Goal: Task Accomplishment & Management: Use online tool/utility

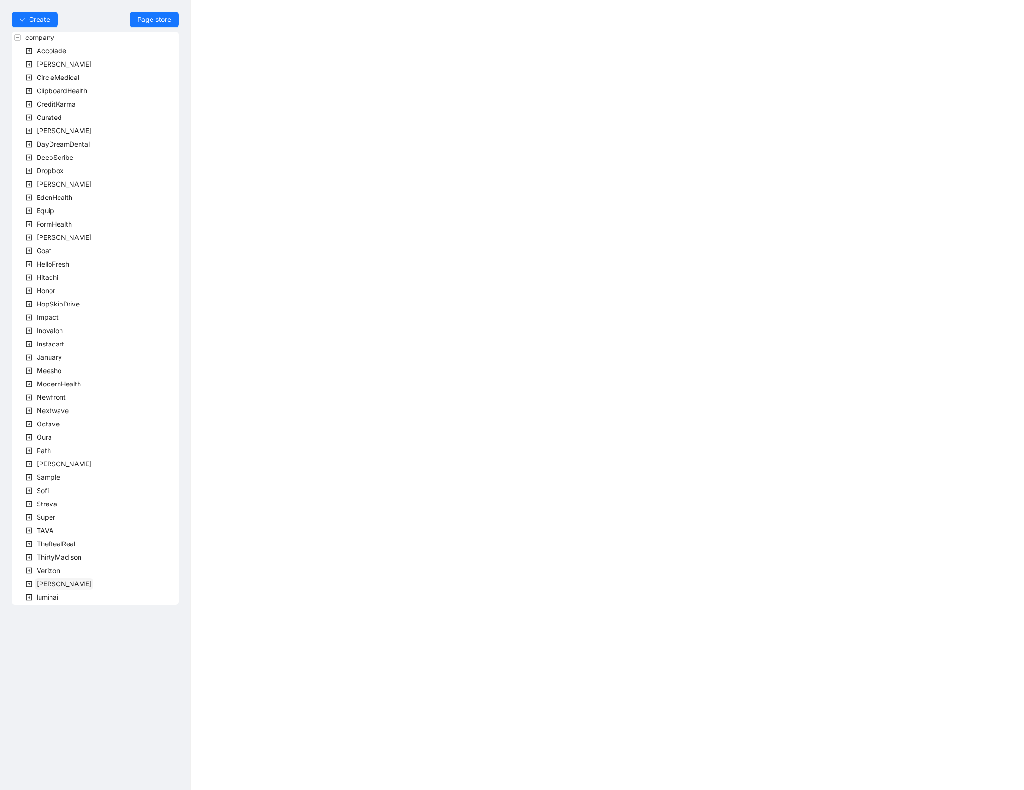
click at [46, 580] on span "Virta" at bounding box center [64, 584] width 55 height 8
click at [52, 594] on span "team" at bounding box center [56, 597] width 16 height 8
click at [64, 649] on span "VirtaTeam" at bounding box center [75, 651] width 31 height 8
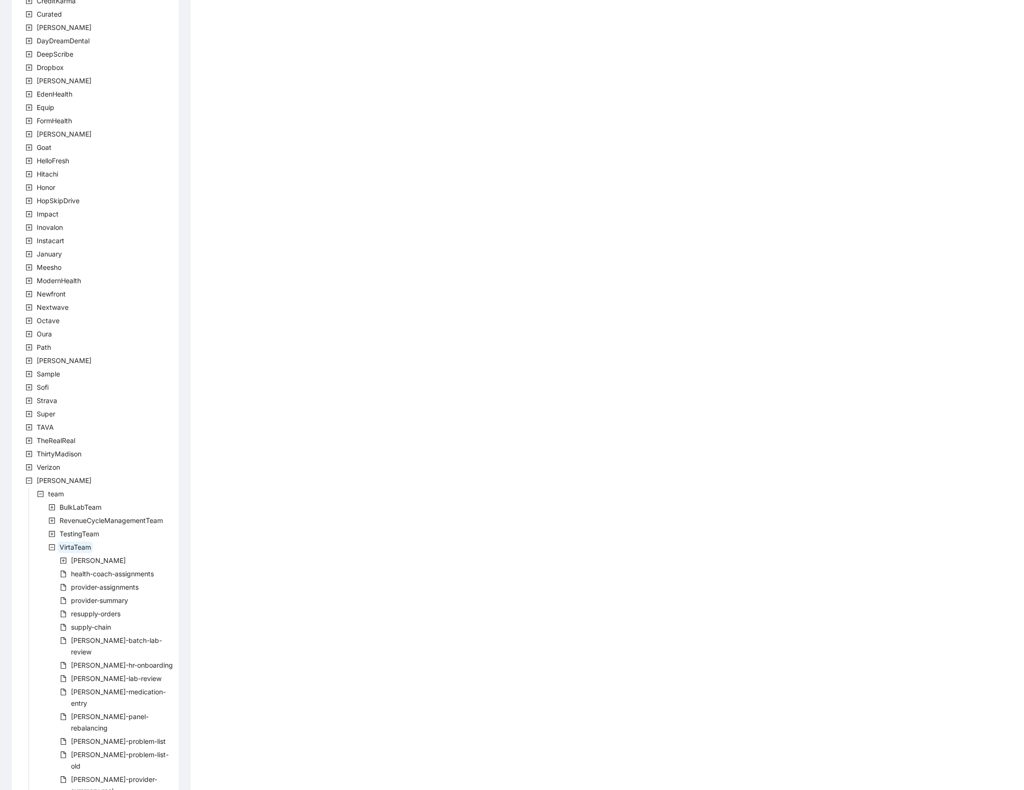
scroll to position [120, 0]
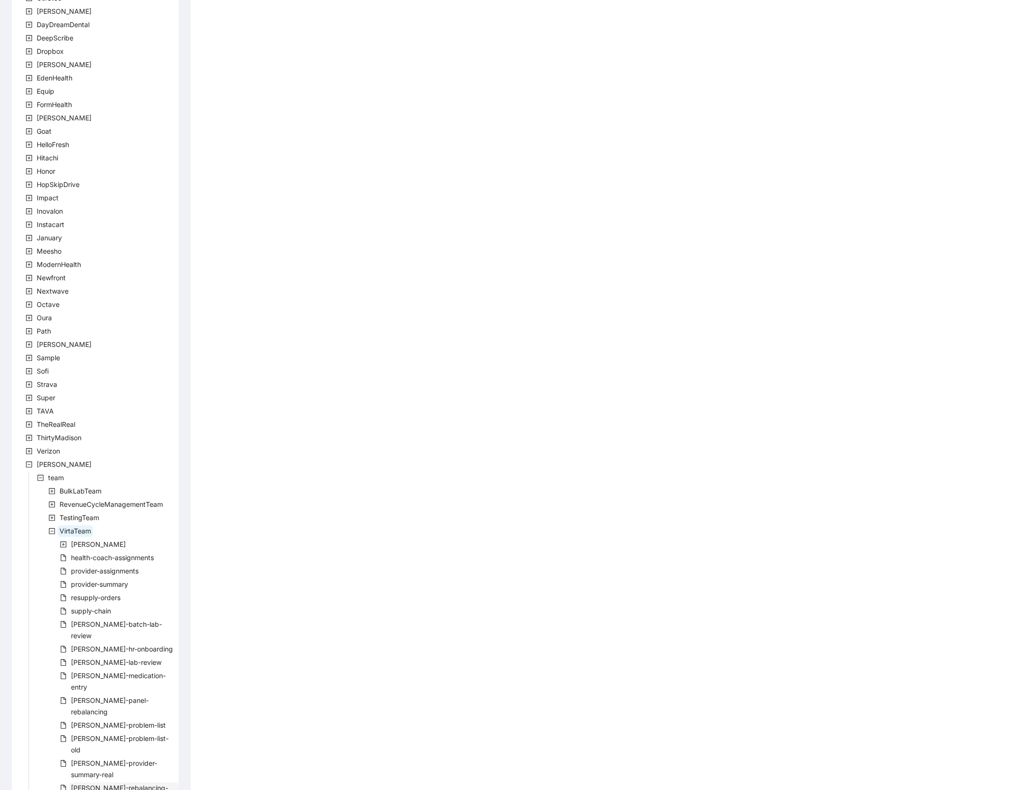
click at [125, 784] on span "virta-rebalancing-part-two" at bounding box center [119, 794] width 97 height 20
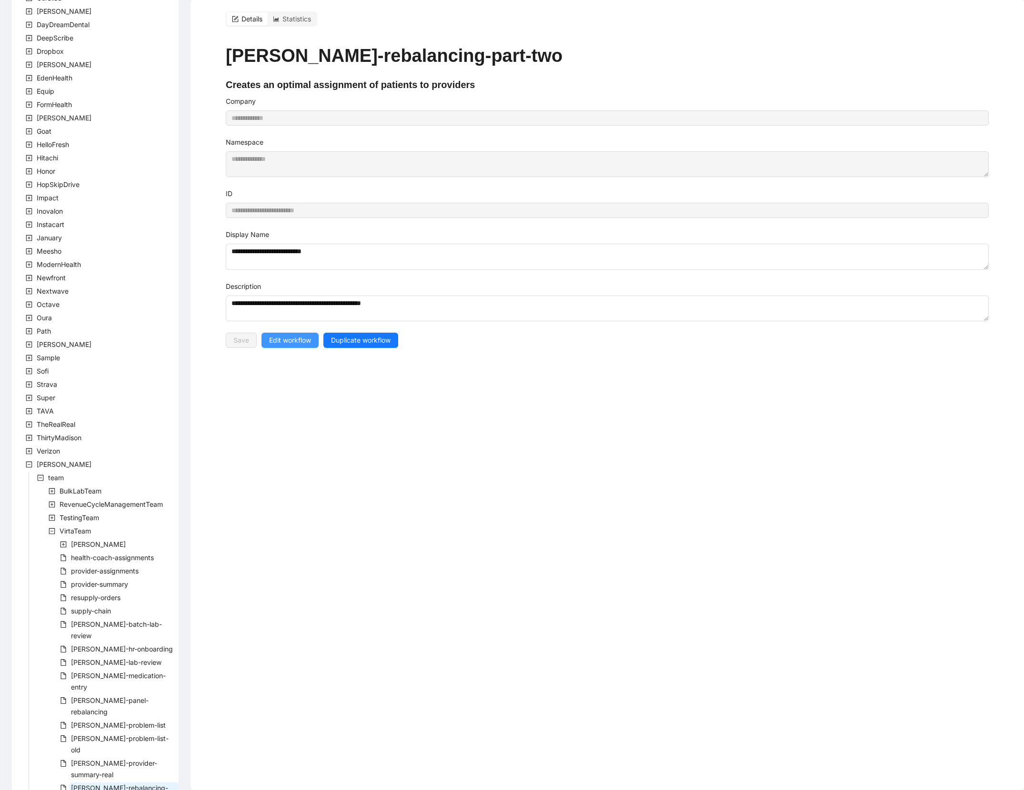
click at [286, 345] on span "Edit workflow" at bounding box center [290, 340] width 42 height 10
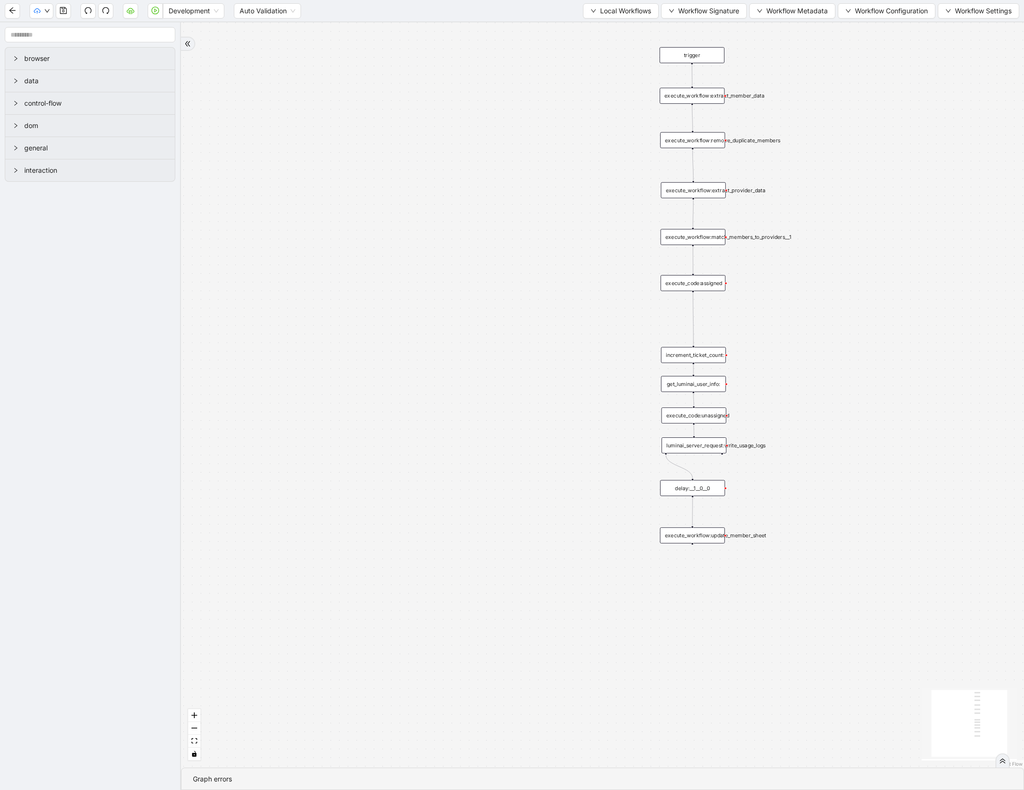
click at [751, 217] on div "trigger execute_workflow:extract_member_data execute_workflow:remove_duplicate_…" at bounding box center [602, 395] width 843 height 746
click at [649, 267] on div "trigger execute_workflow:extract_member_data execute_workflow:remove_duplicate_…" at bounding box center [602, 395] width 843 height 746
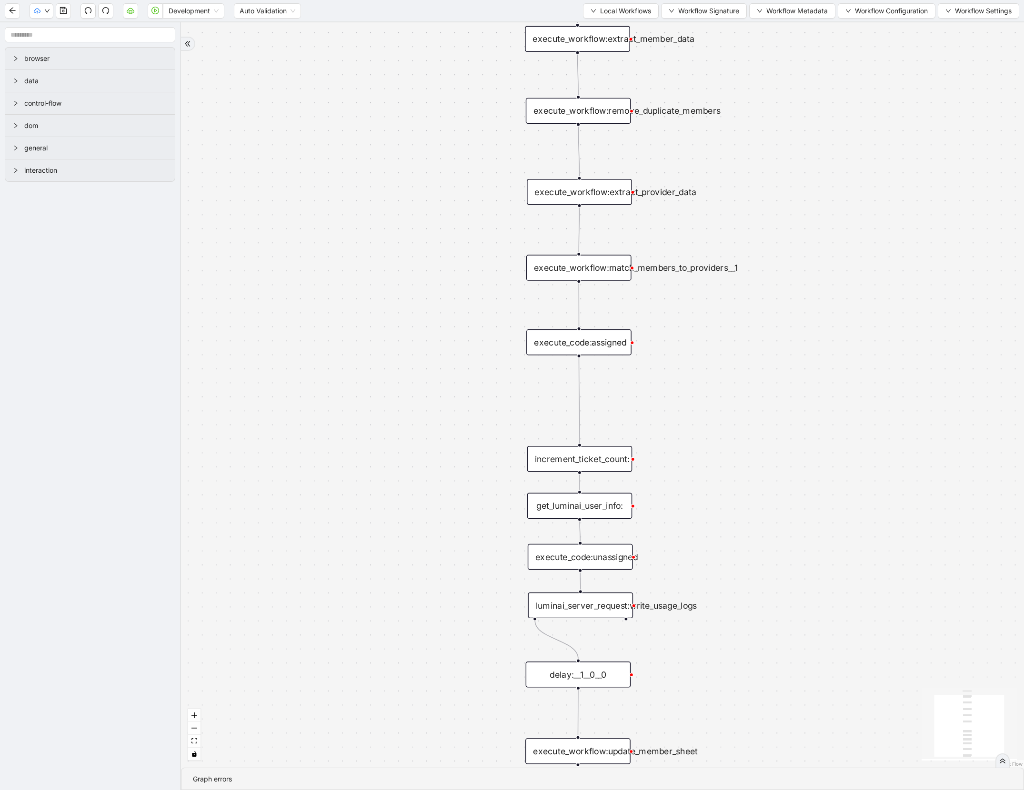
drag, startPoint x: 636, startPoint y: 163, endPoint x: 495, endPoint y: 212, distance: 149.4
click at [495, 212] on div "trigger execute_workflow:extract_member_data execute_workflow:remove_duplicate_…" at bounding box center [602, 395] width 843 height 746
click at [620, 13] on span "Local Workflows" at bounding box center [625, 11] width 51 height 10
click at [600, 26] on span "Select" at bounding box center [615, 29] width 62 height 10
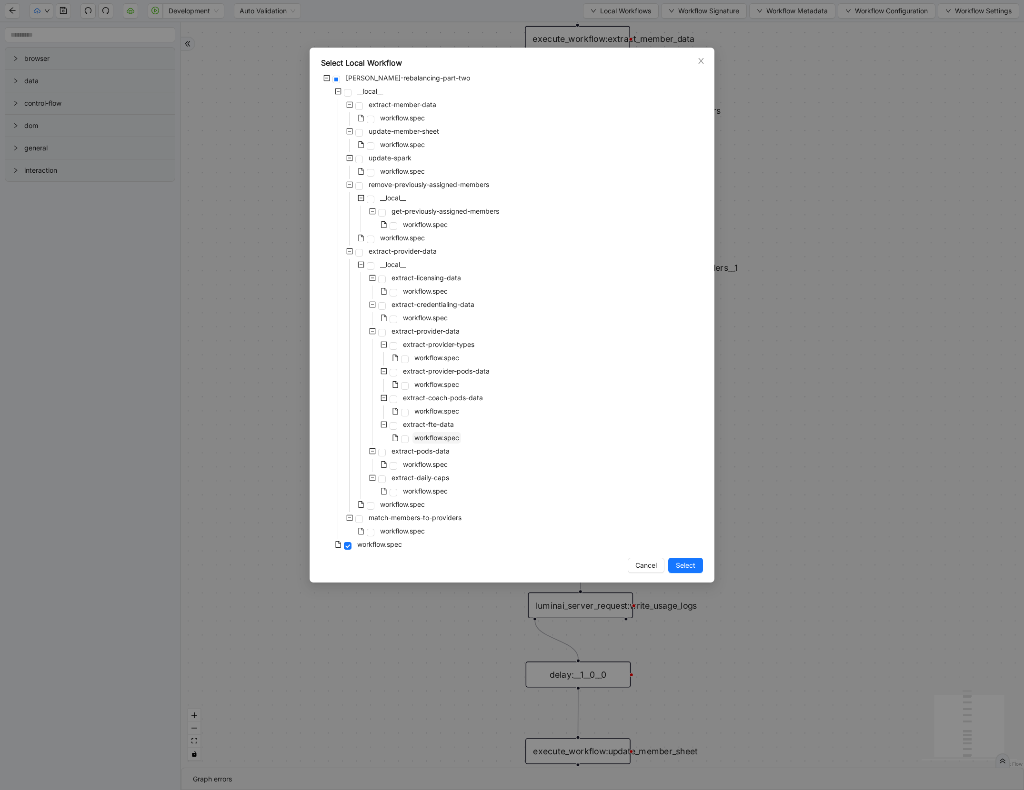
click at [425, 434] on span "workflow.spec" at bounding box center [436, 438] width 45 height 8
click at [676, 567] on span "Select" at bounding box center [686, 565] width 20 height 10
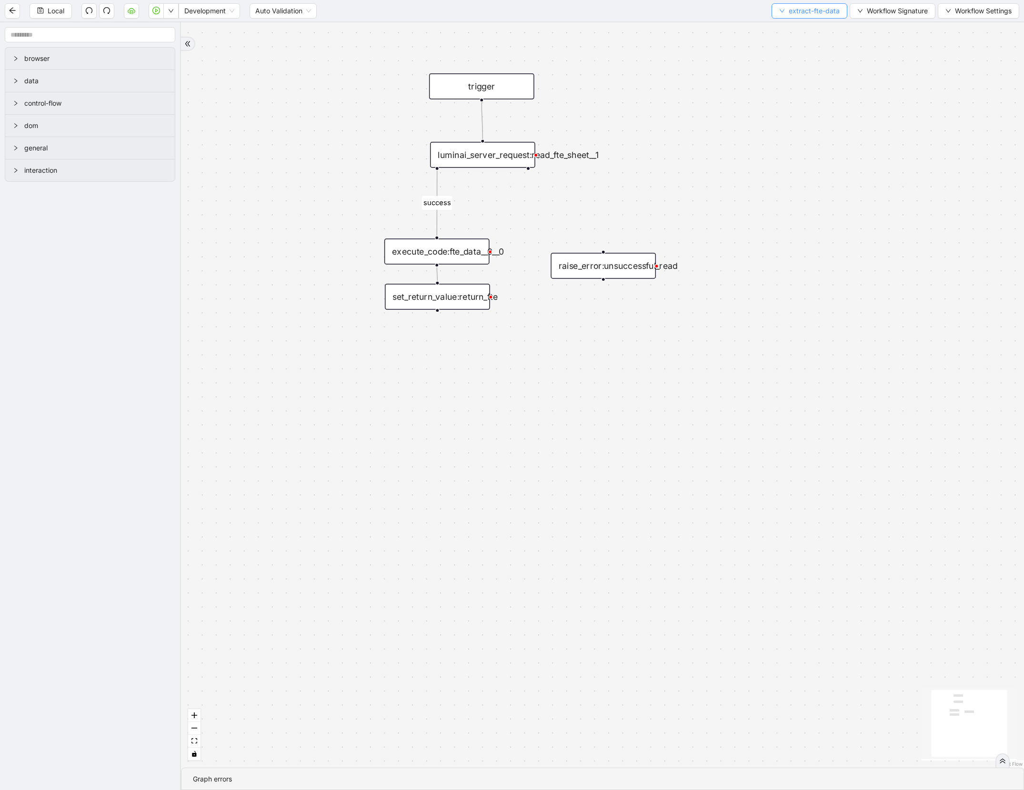
click at [788, 17] on button "extract-fte-data" at bounding box center [809, 10] width 76 height 15
click at [788, 30] on span "Select" at bounding box center [808, 29] width 60 height 10
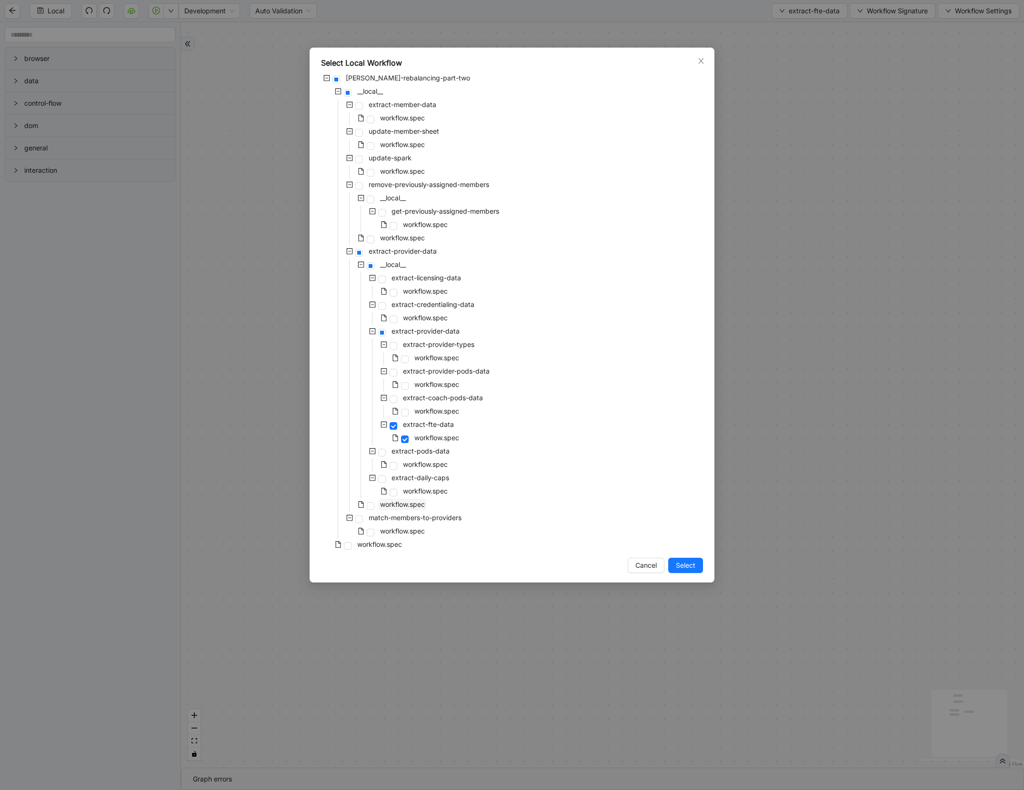
click at [407, 503] on span "workflow.spec" at bounding box center [402, 504] width 45 height 8
click at [684, 568] on span "Select" at bounding box center [686, 565] width 20 height 10
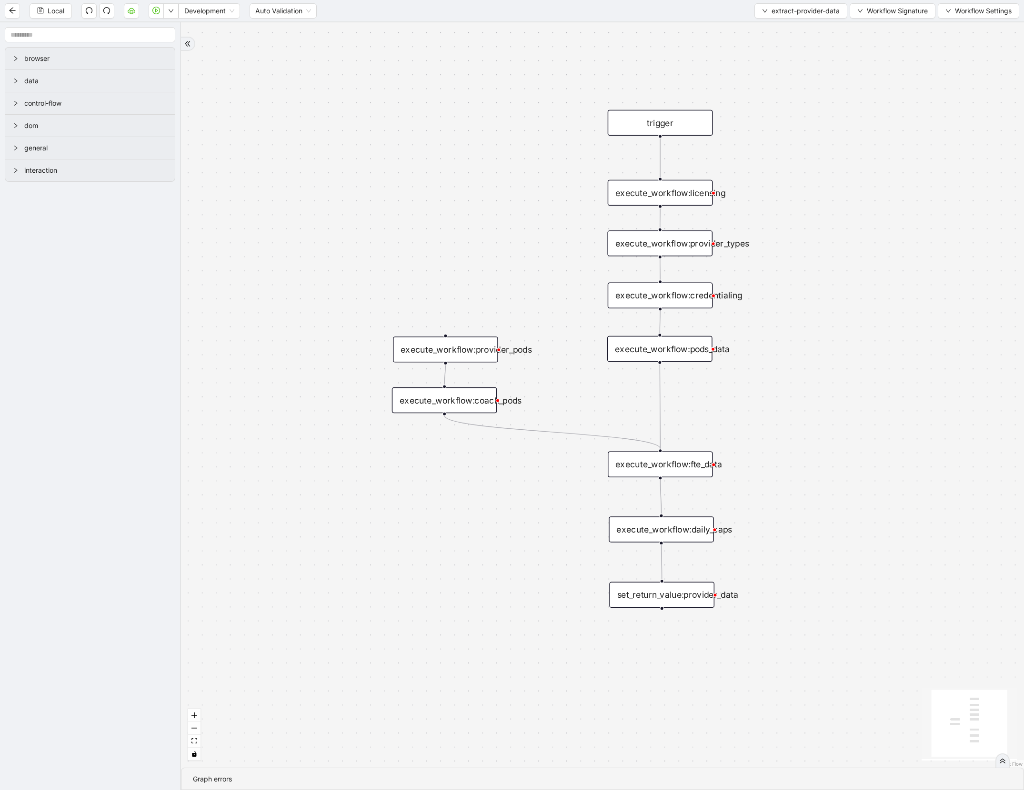
click at [642, 465] on div "execute_workflow:fte_data" at bounding box center [660, 465] width 105 height 26
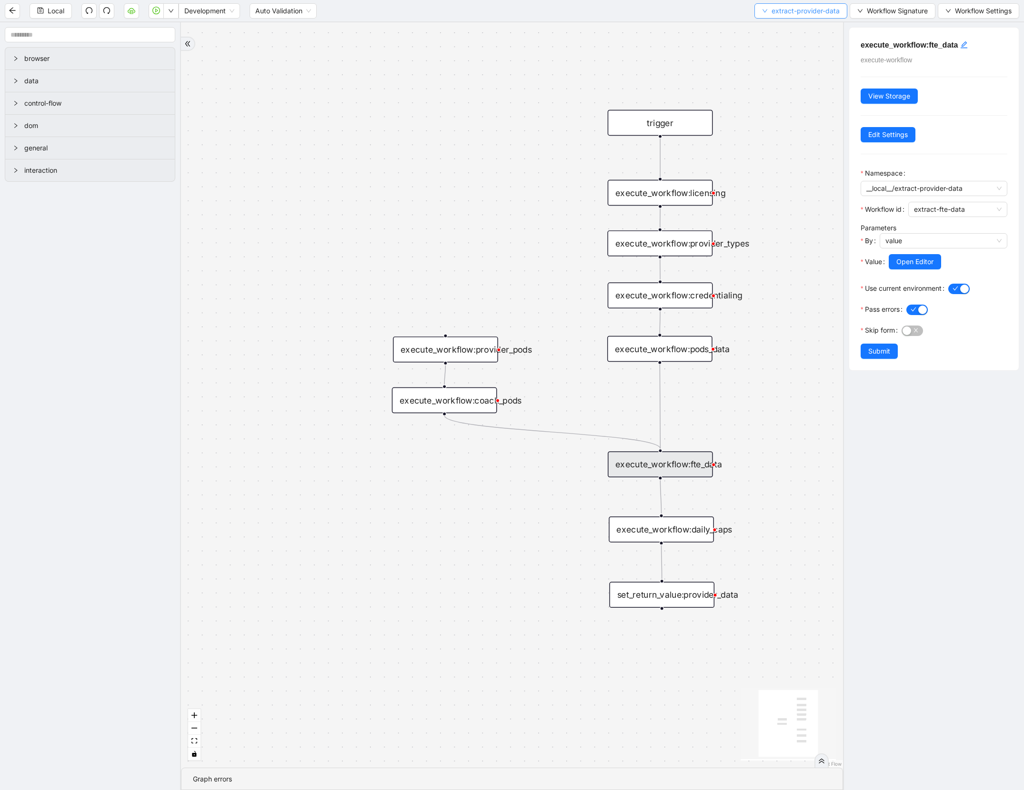
click at [775, 15] on span "extract-provider-data" at bounding box center [805, 11] width 68 height 10
click at [773, 29] on span "Select" at bounding box center [798, 29] width 78 height 10
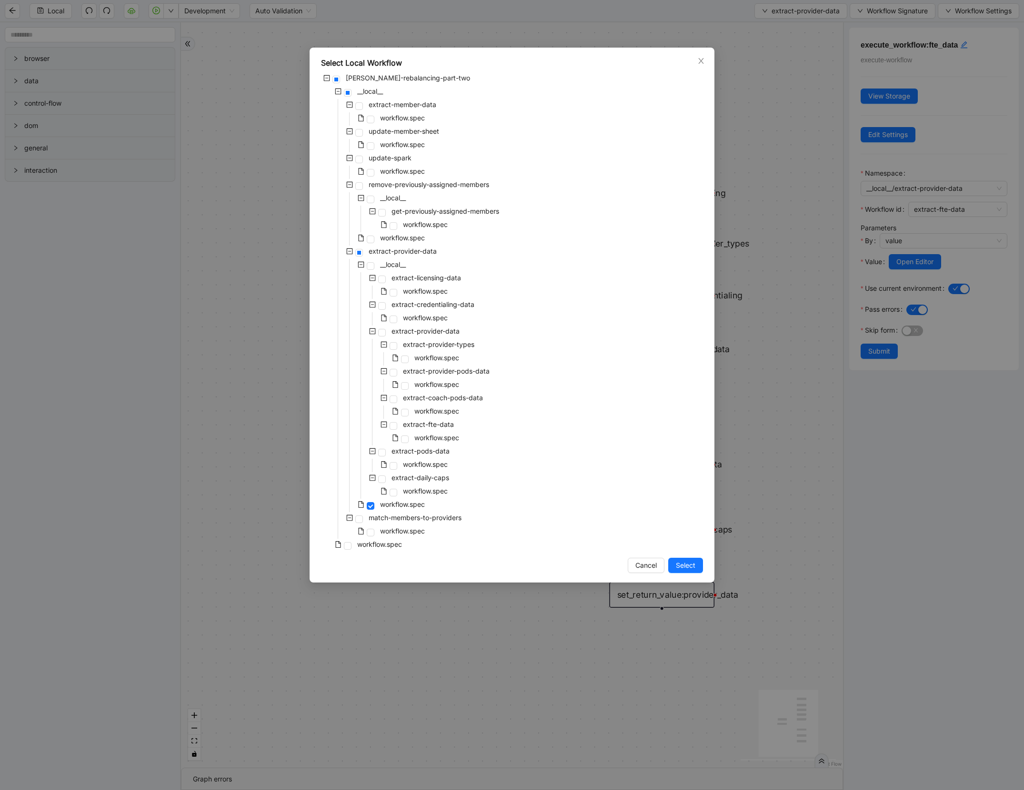
click at [446, 431] on div "extract-fte-data" at bounding box center [388, 425] width 135 height 13
click at [444, 435] on span "workflow.spec" at bounding box center [436, 438] width 45 height 8
click at [683, 560] on button "Select" at bounding box center [685, 565] width 35 height 15
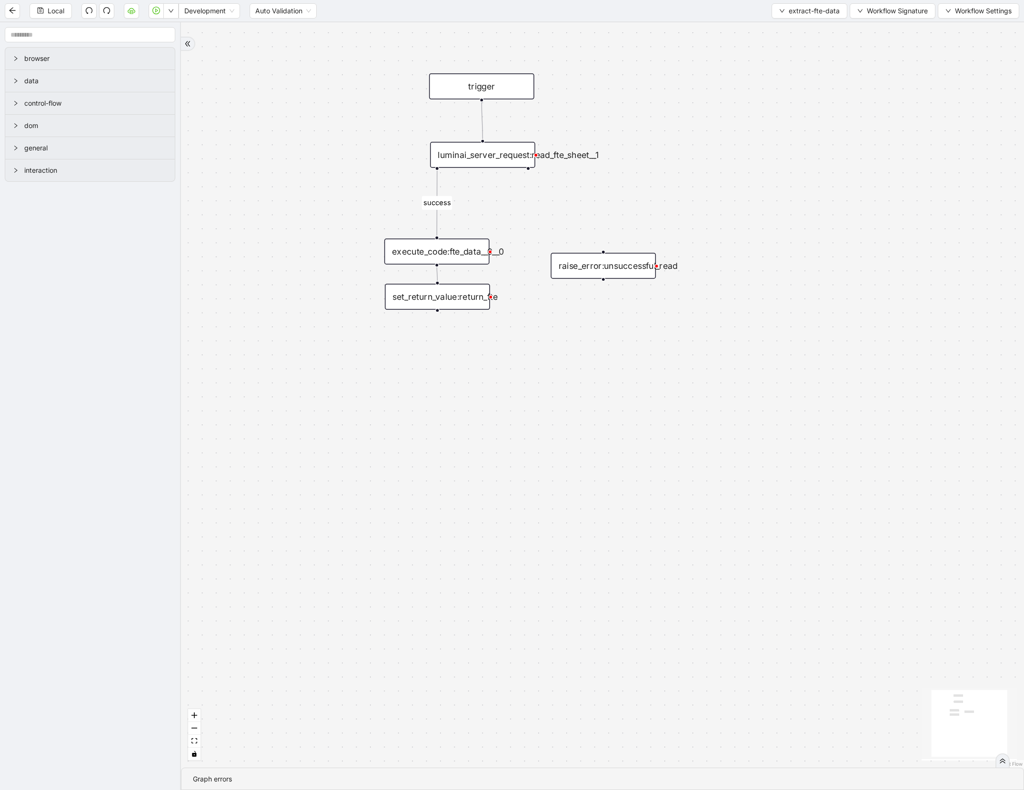
click at [445, 255] on div "execute_code:fte_data__0__0" at bounding box center [436, 252] width 105 height 26
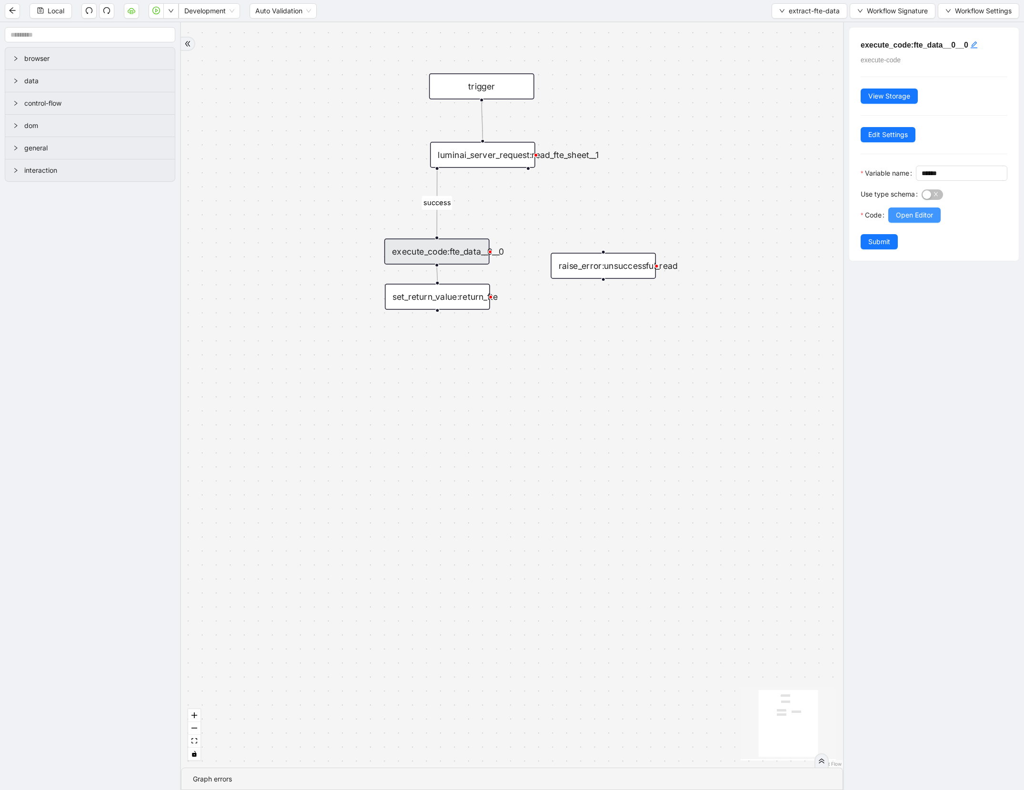
click at [904, 220] on span "Open Editor" at bounding box center [914, 215] width 37 height 10
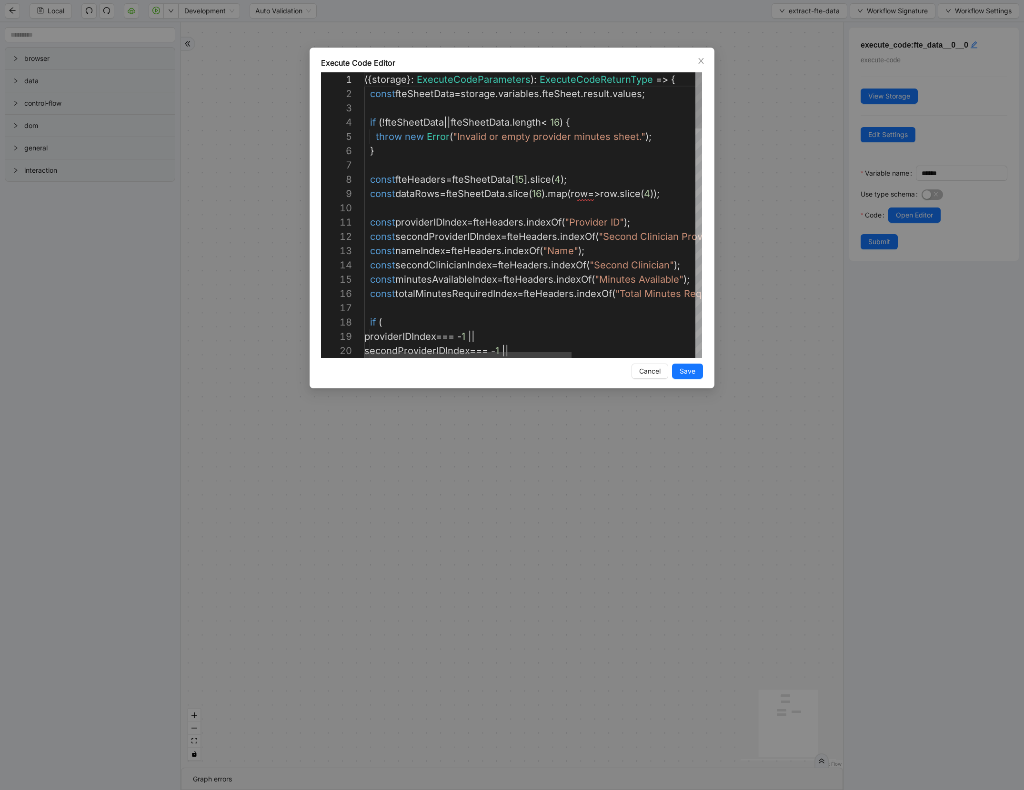
click at [753, 118] on div "Execute Code Editor 19 20 18 17 16 15 14 13 12 11 10 9 7 8 5 6 3 4 1 2 provider…" at bounding box center [512, 395] width 1024 height 790
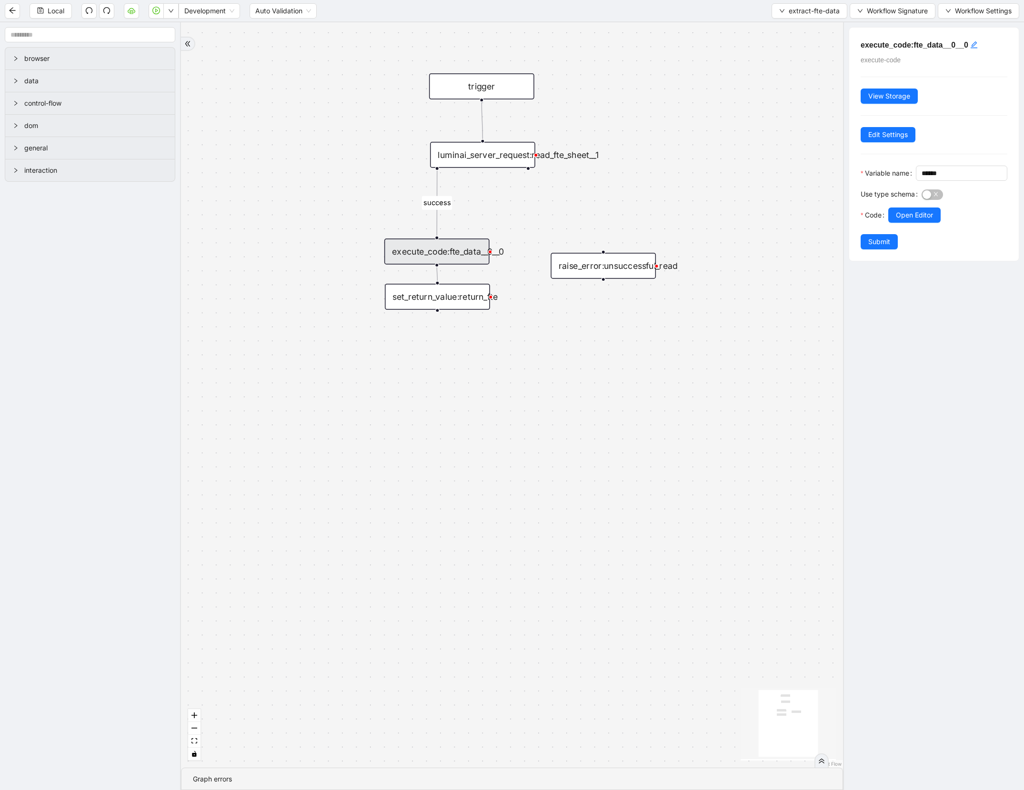
click at [520, 156] on div "luminai_server_request:read_fte_sheet__1" at bounding box center [482, 155] width 105 height 26
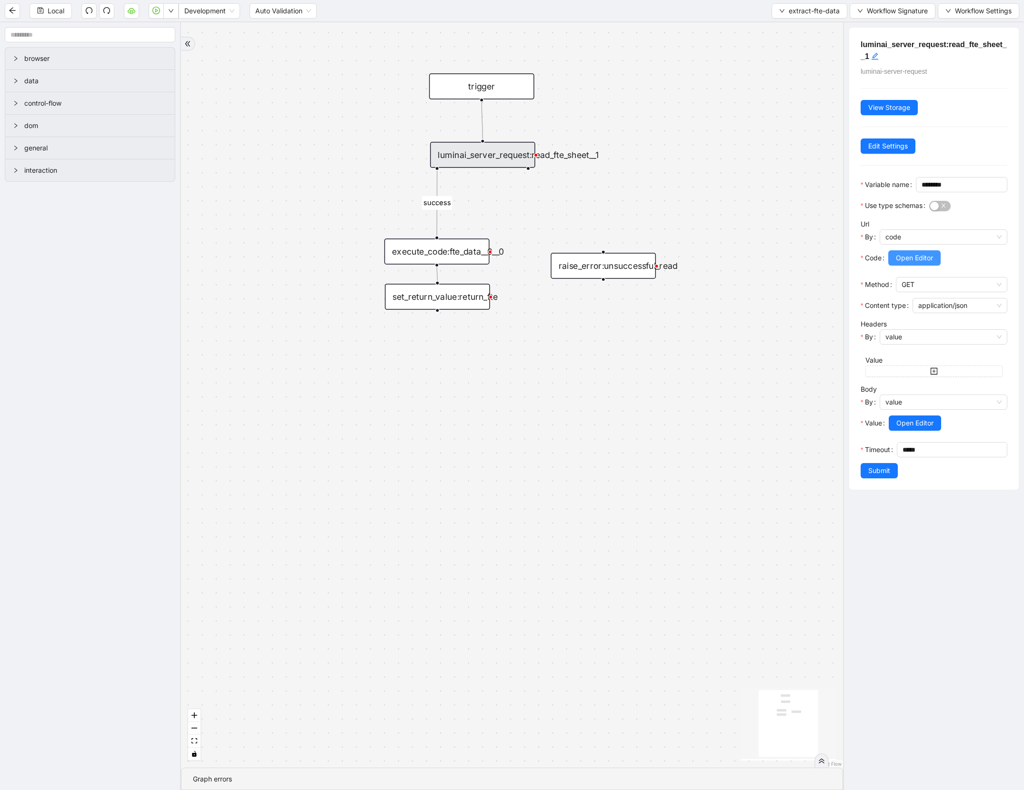
click at [928, 263] on span "Open Editor" at bounding box center [914, 258] width 37 height 10
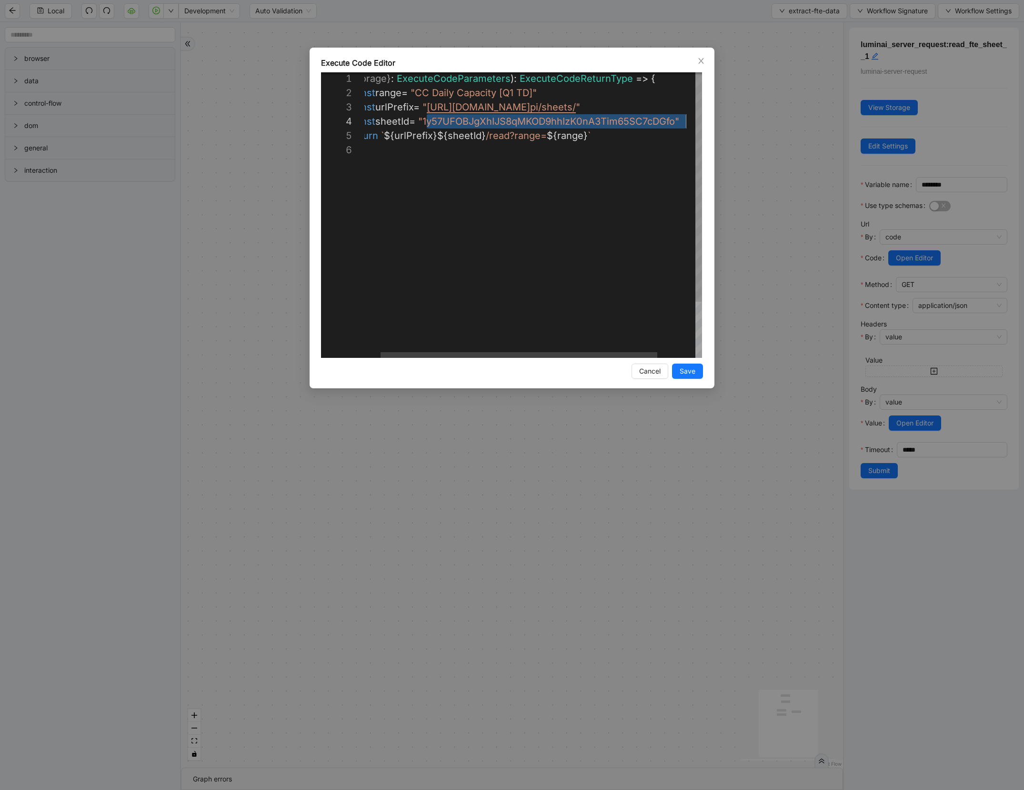
scroll to position [43, 337]
drag, startPoint x: 426, startPoint y: 123, endPoint x: 680, endPoint y: 123, distance: 254.7
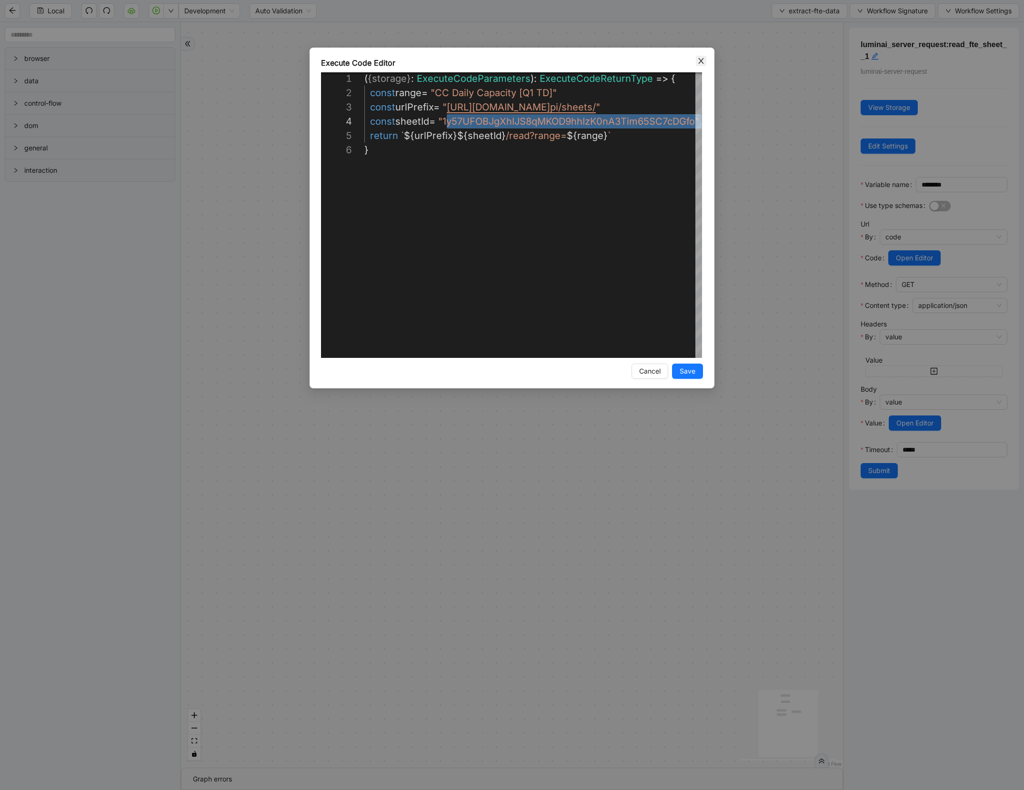
click at [700, 60] on icon "close" at bounding box center [701, 61] width 8 height 8
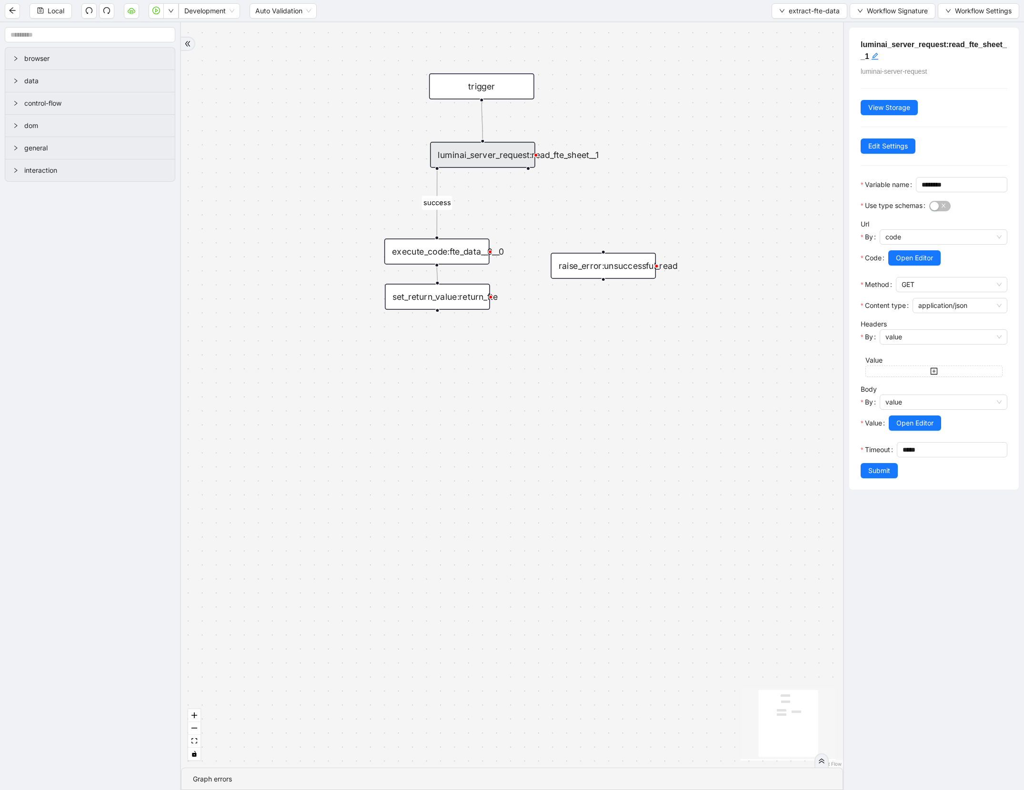
click at [454, 260] on div "execute_code:fte_data__0__0" at bounding box center [436, 252] width 105 height 26
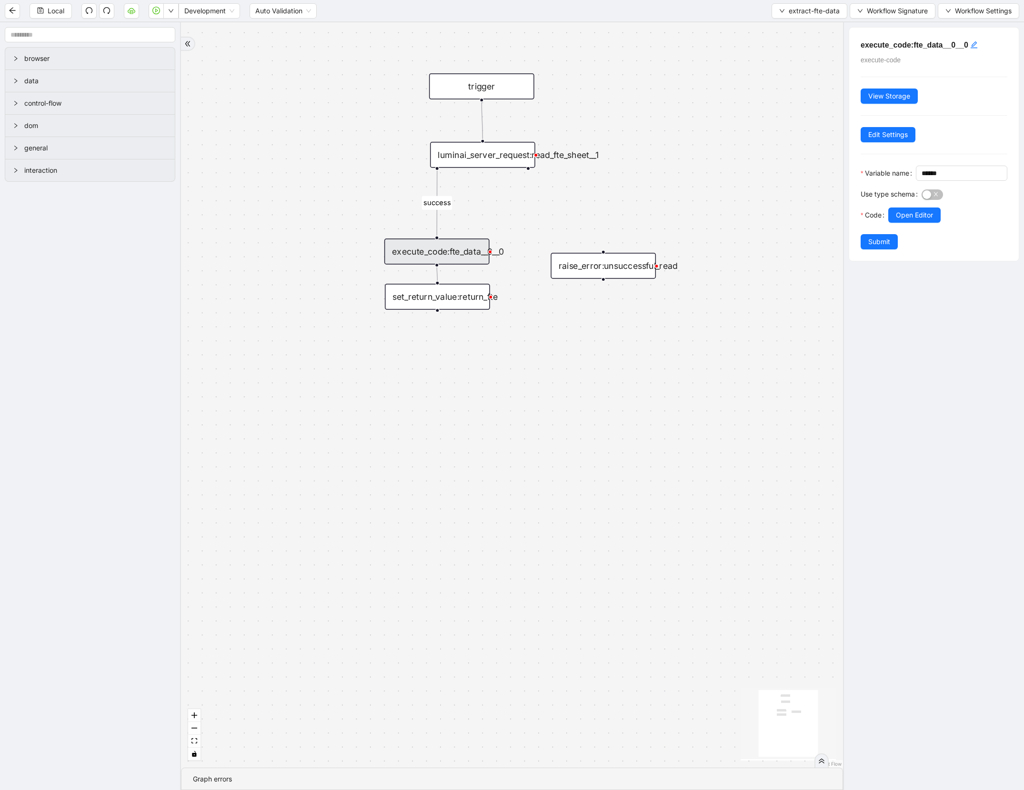
click at [454, 254] on div "execute_code:fte_data__0__0" at bounding box center [436, 252] width 105 height 26
click at [906, 220] on span "Open Editor" at bounding box center [914, 215] width 37 height 10
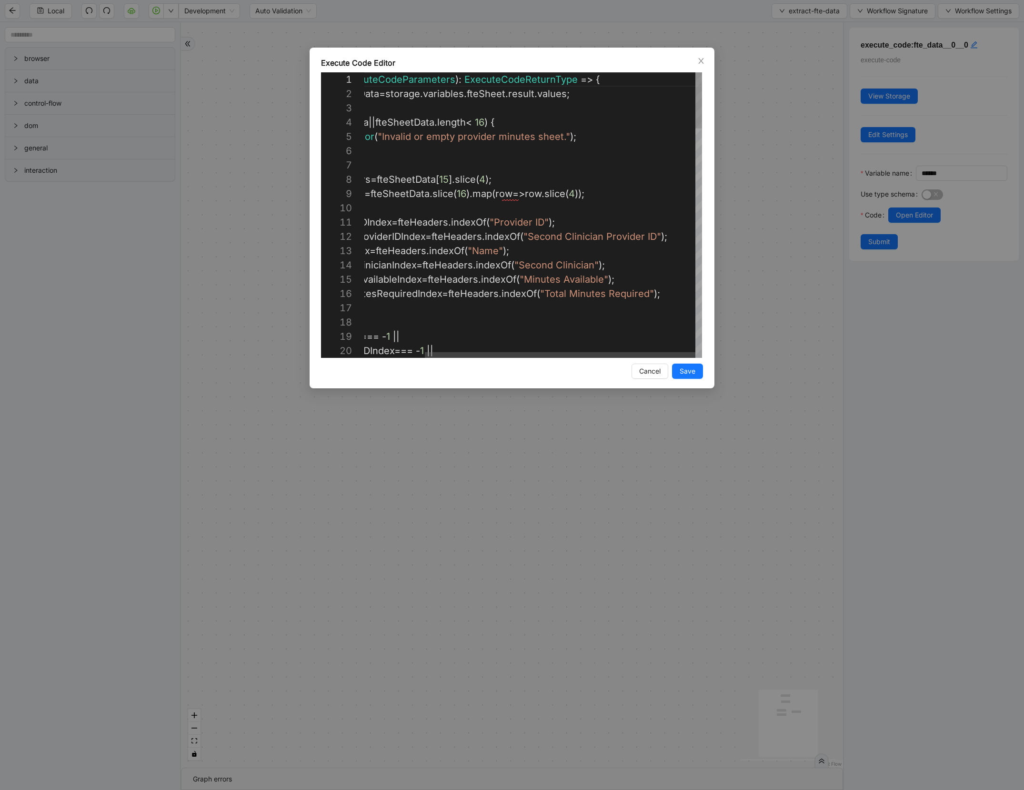
scroll to position [129, 0]
click at [505, 203] on div "throw new Error ( "Invalid or empty provider minutes sheet." ); } const fteHead…" at bounding box center [495, 793] width 413 height 1443
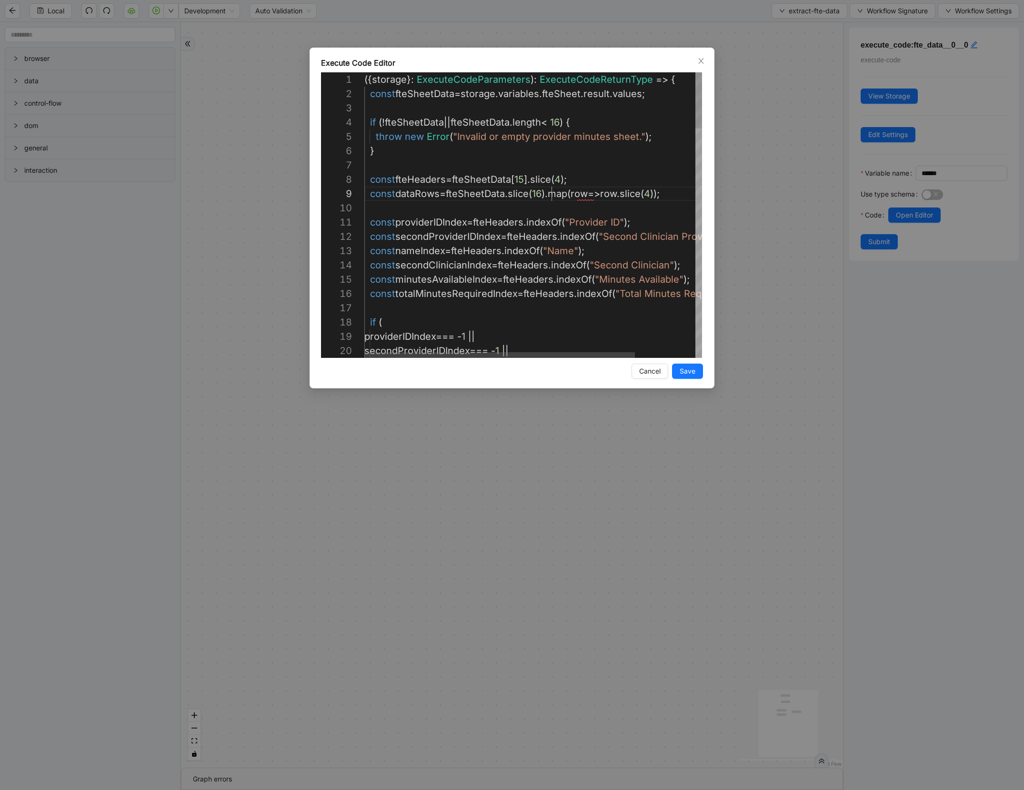
scroll to position [114, 5]
drag, startPoint x: 551, startPoint y: 188, endPoint x: 354, endPoint y: 190, distance: 197.6
click at [452, 214] on div "throw new Error ( "Invalid or empty provider minutes sheet." ); } const fteHead…" at bounding box center [570, 793] width 413 height 1443
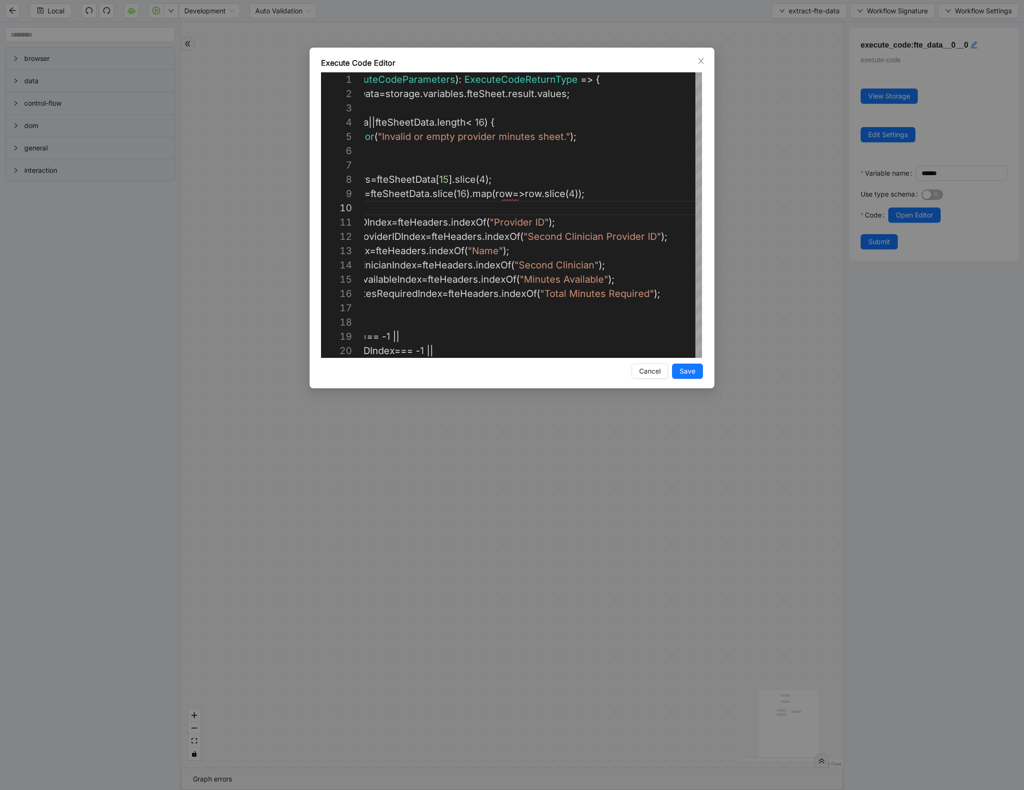
click at [699, 50] on div "Execute Code Editor 5 6 7 8 9 10 11 12 13 14 15 16 17 18 19 20 4 3 2 1 throw ne…" at bounding box center [511, 218] width 405 height 341
click at [699, 65] on span "Close" at bounding box center [701, 61] width 10 height 10
